Goal: Information Seeking & Learning: Learn about a topic

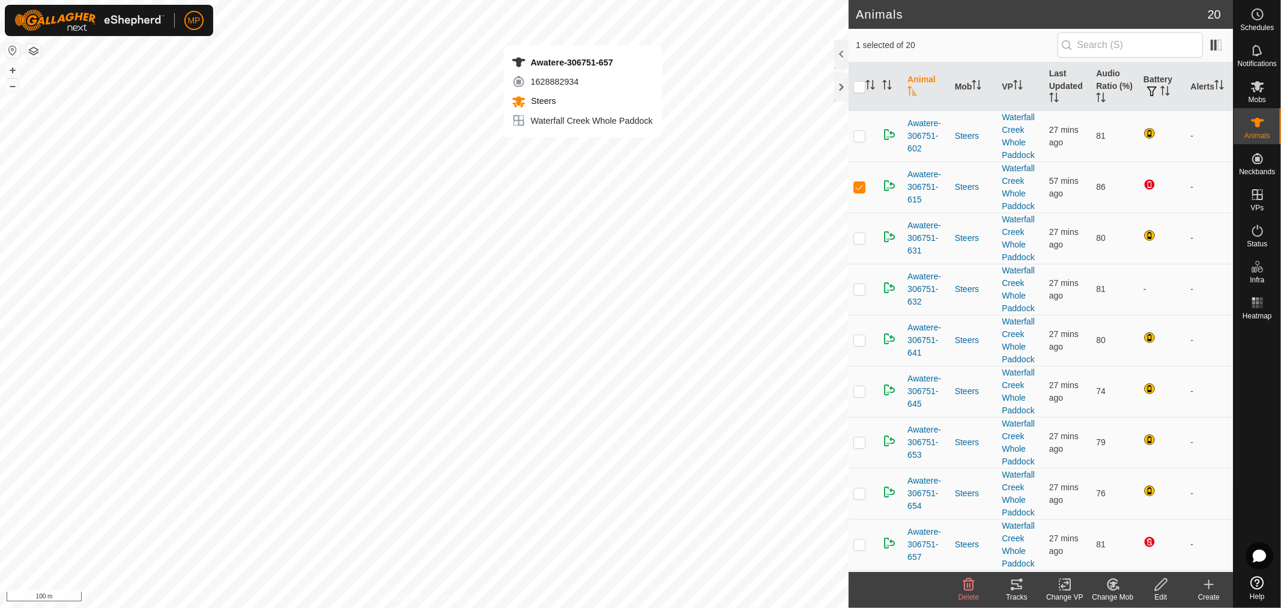
checkbox input "false"
click at [1144, 76] on th "Battery" at bounding box center [1161, 86] width 47 height 49
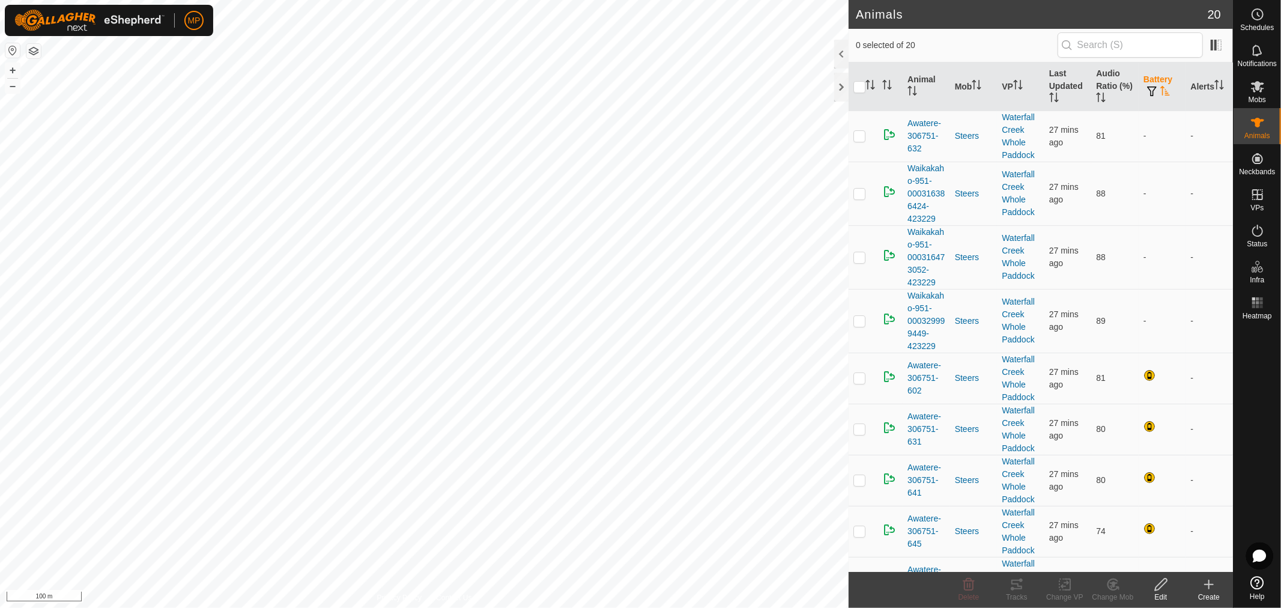
click at [1144, 76] on th "Battery" at bounding box center [1161, 86] width 47 height 49
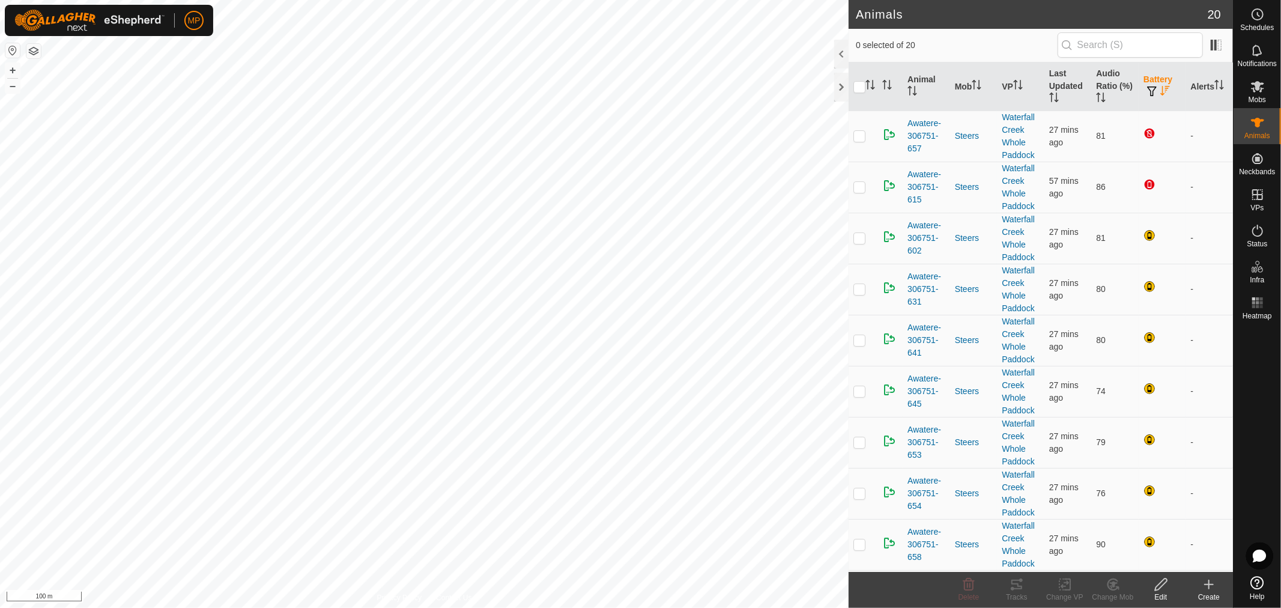
click at [1144, 76] on th "Battery" at bounding box center [1161, 86] width 47 height 49
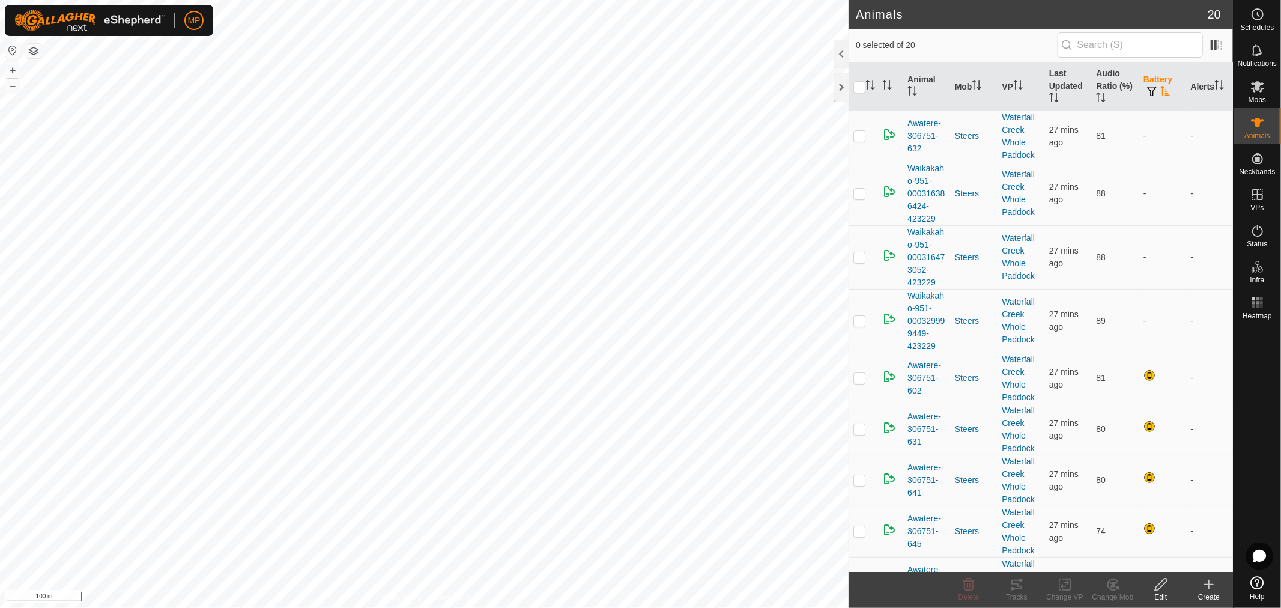
click at [1144, 76] on th "Battery" at bounding box center [1161, 86] width 47 height 49
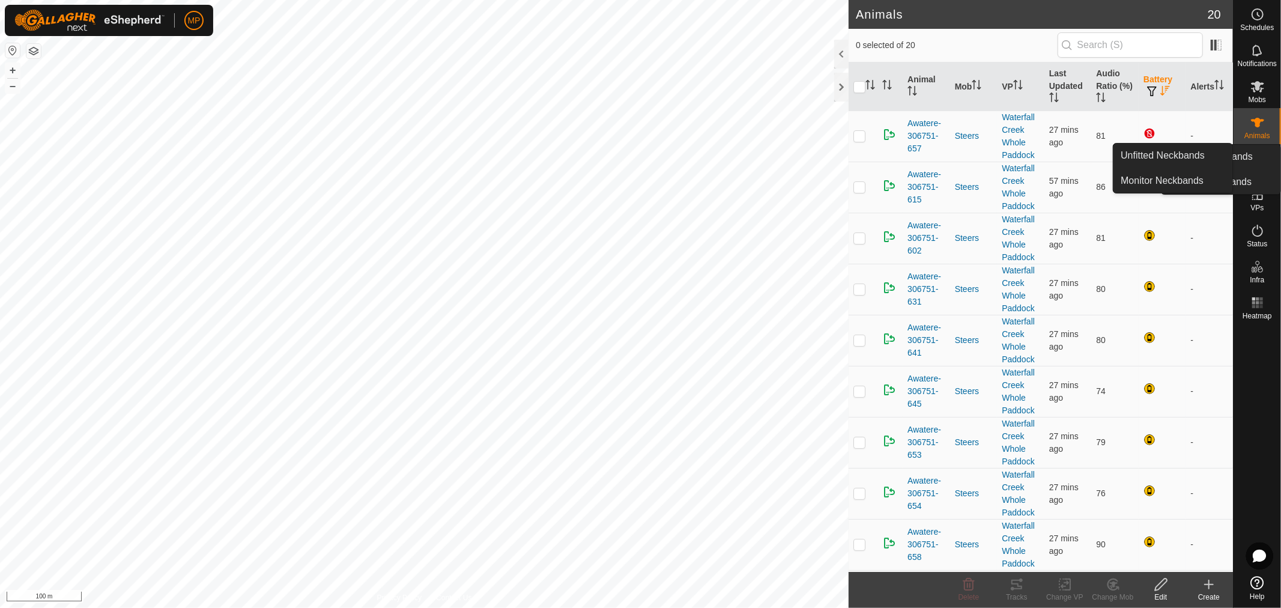
drag, startPoint x: 1258, startPoint y: 143, endPoint x: 1255, endPoint y: 154, distance: 12.0
click at [1255, 154] on icon at bounding box center [1257, 158] width 11 height 11
click at [1180, 183] on link "Monitor Neckbands" at bounding box center [1172, 181] width 119 height 24
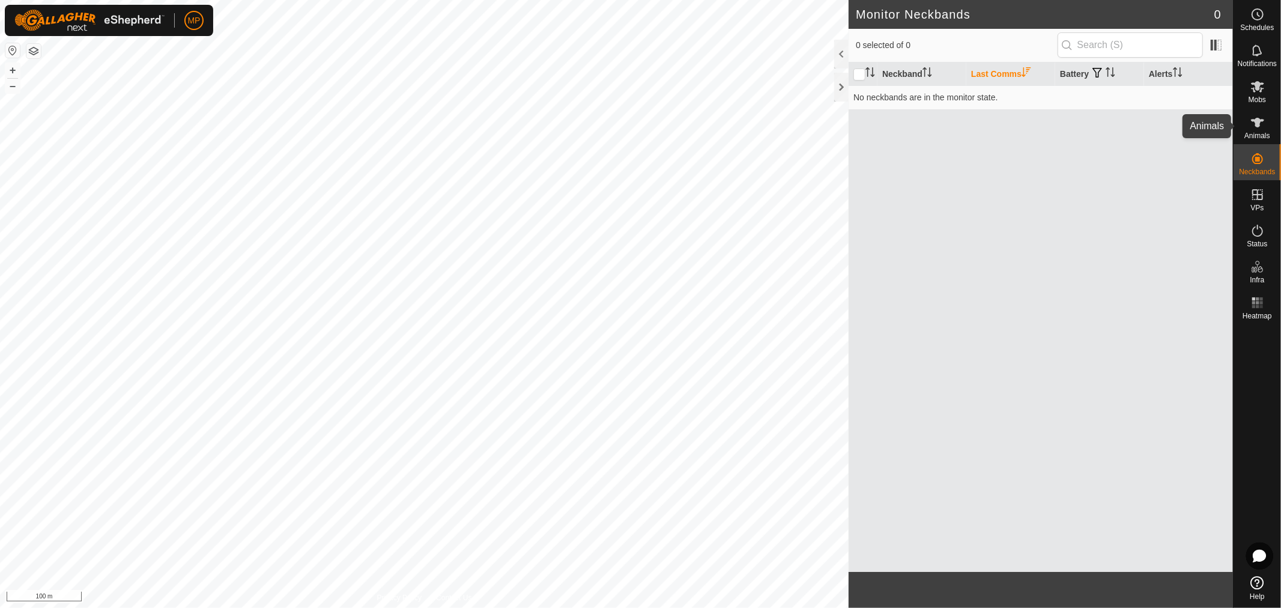
click at [1253, 125] on icon at bounding box center [1257, 122] width 14 height 14
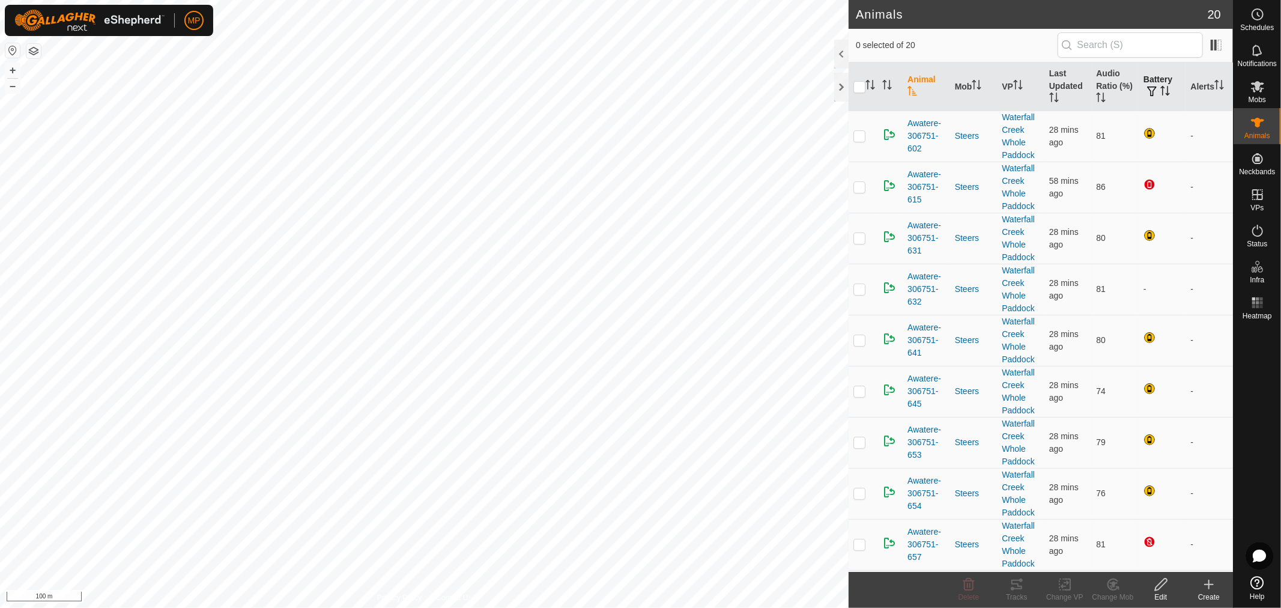
click at [1150, 79] on th "Battery" at bounding box center [1161, 86] width 47 height 49
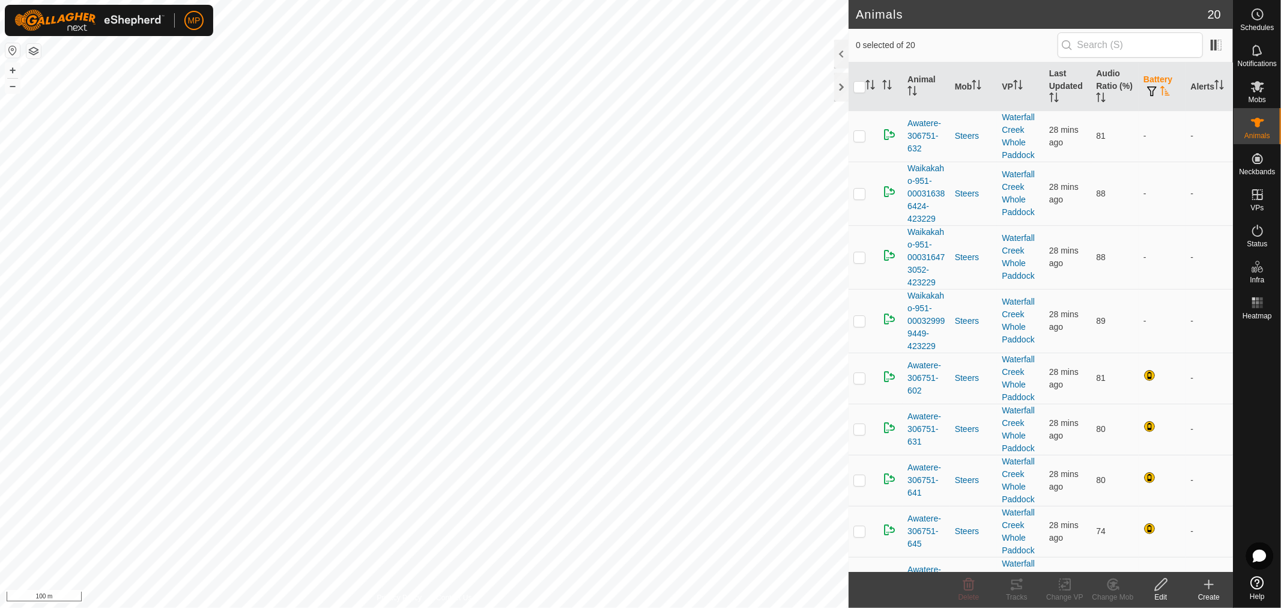
click at [1150, 79] on th "Battery" at bounding box center [1161, 86] width 47 height 49
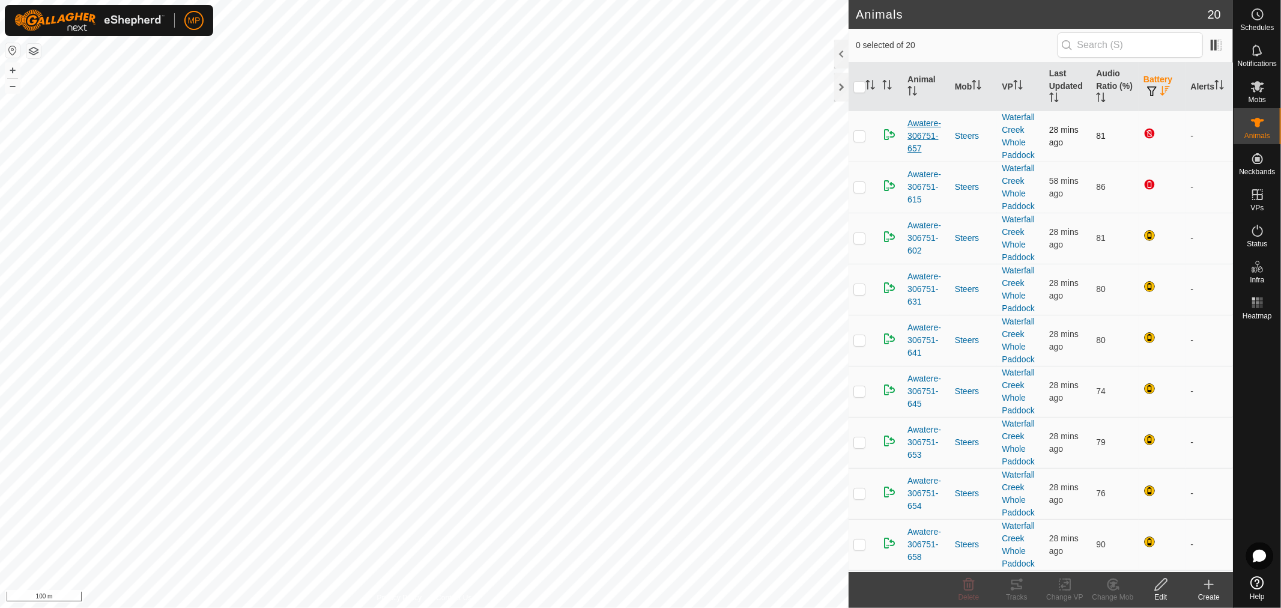
click at [922, 140] on span "Awatere-306751-657" at bounding box center [926, 136] width 38 height 38
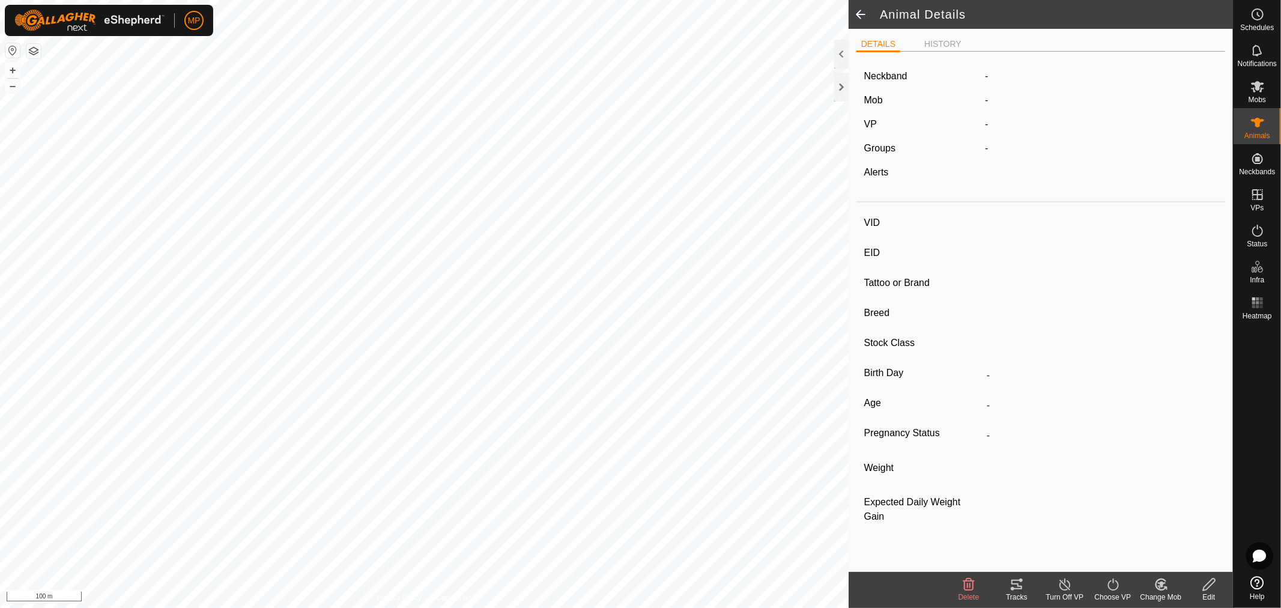
type input "Awatere-306751-657"
type input "982123841594408"
type input "-"
type input "Angus"
type input "-"
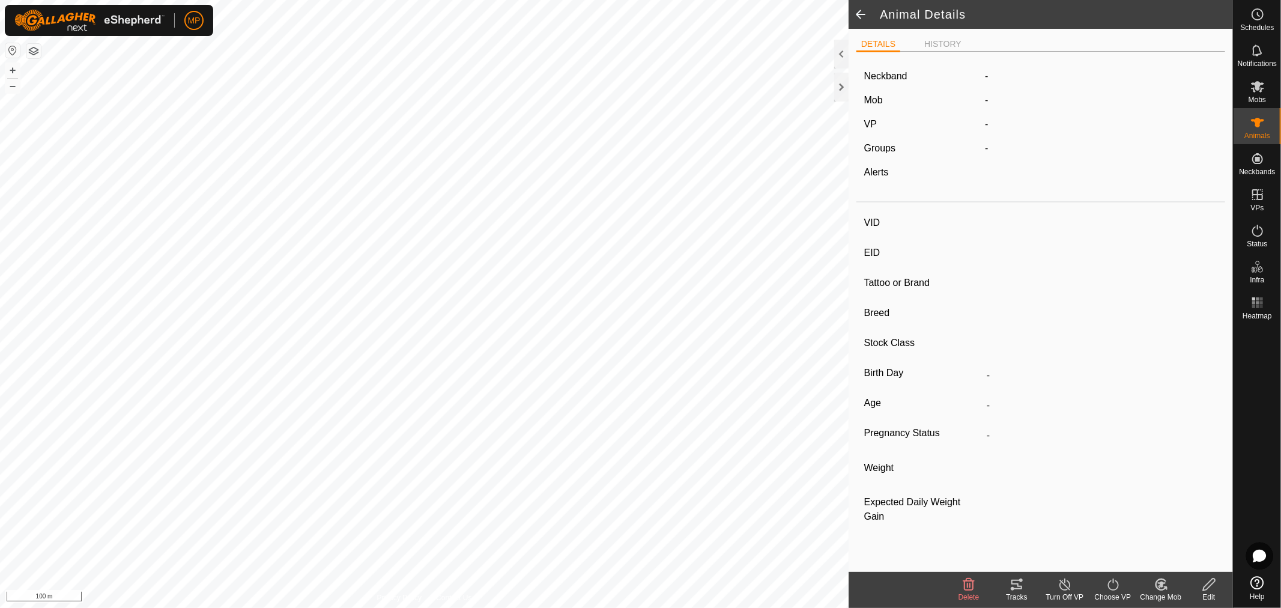
type input "09/2024"
type input "11 months"
type input "0 kg"
type input "-"
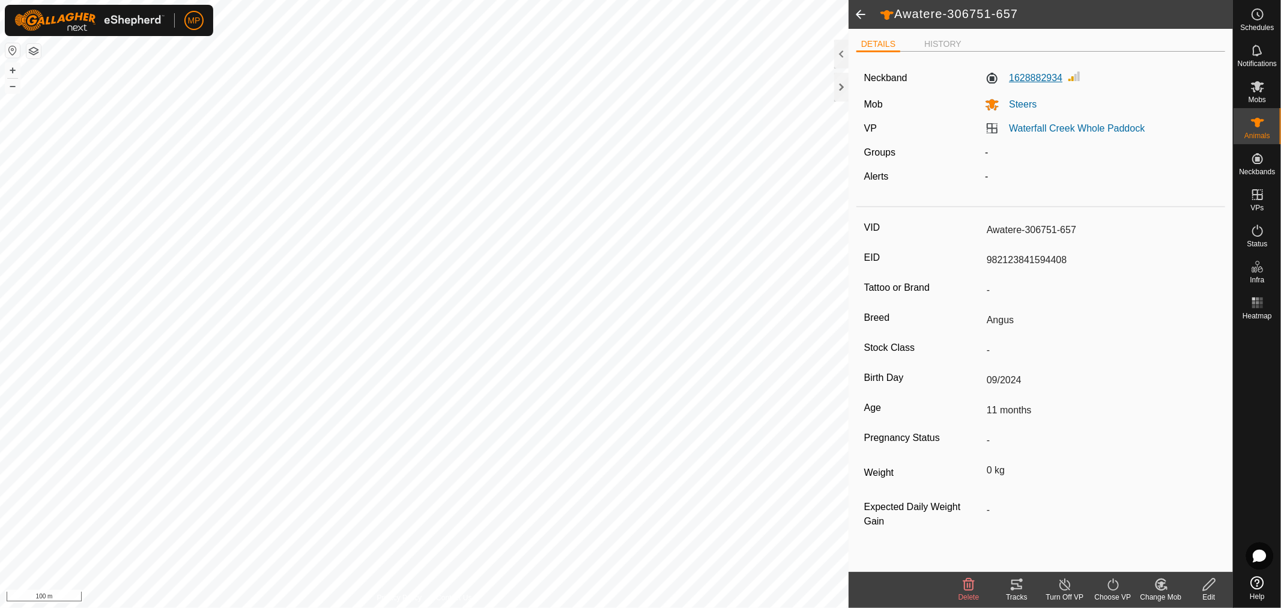
click at [1023, 80] on label "1628882934" at bounding box center [1023, 78] width 77 height 14
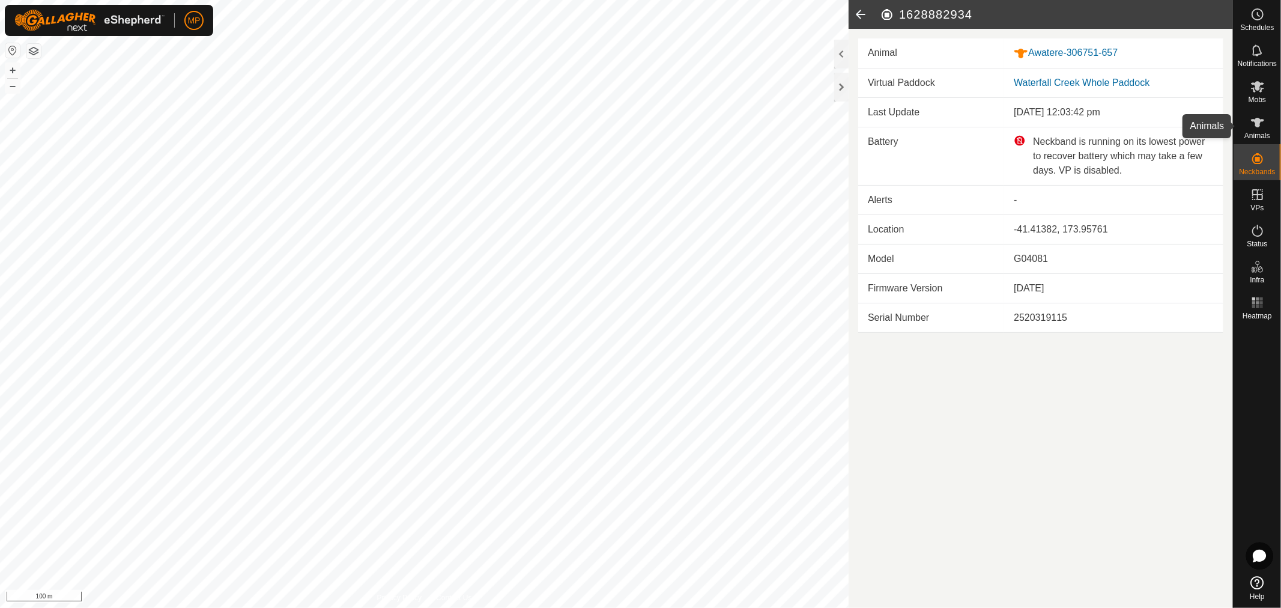
click at [1261, 130] on es-animals-svg-icon at bounding box center [1257, 122] width 22 height 19
